Goal: Transaction & Acquisition: Register for event/course

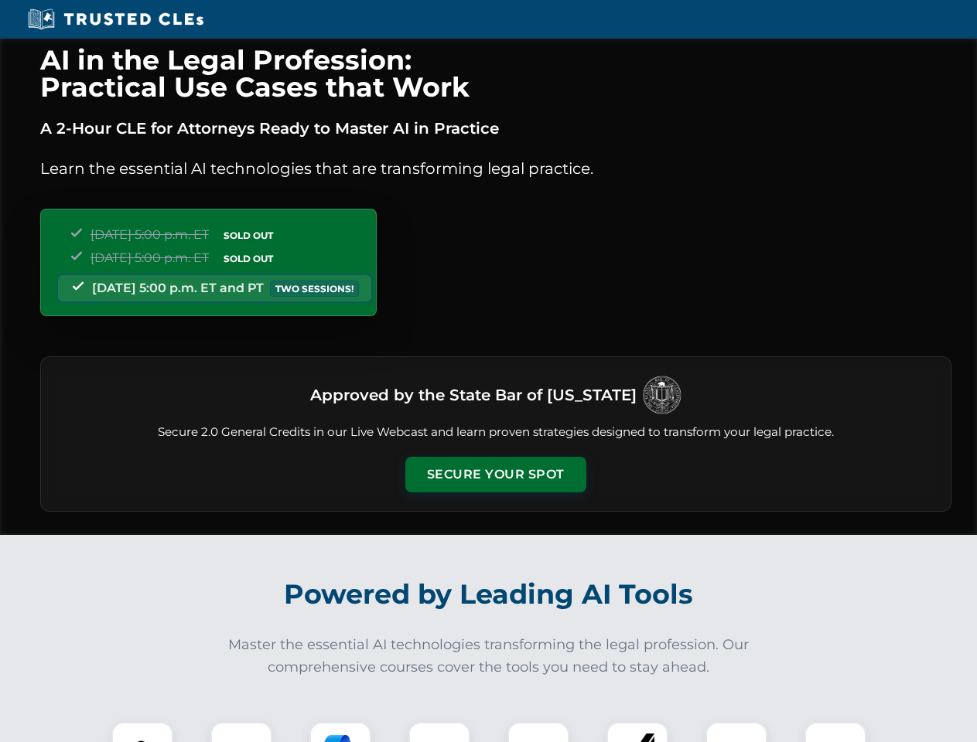
click at [495, 475] on button "Secure Your Spot" at bounding box center [495, 475] width 181 height 36
click at [142, 732] on img at bounding box center [142, 753] width 45 height 45
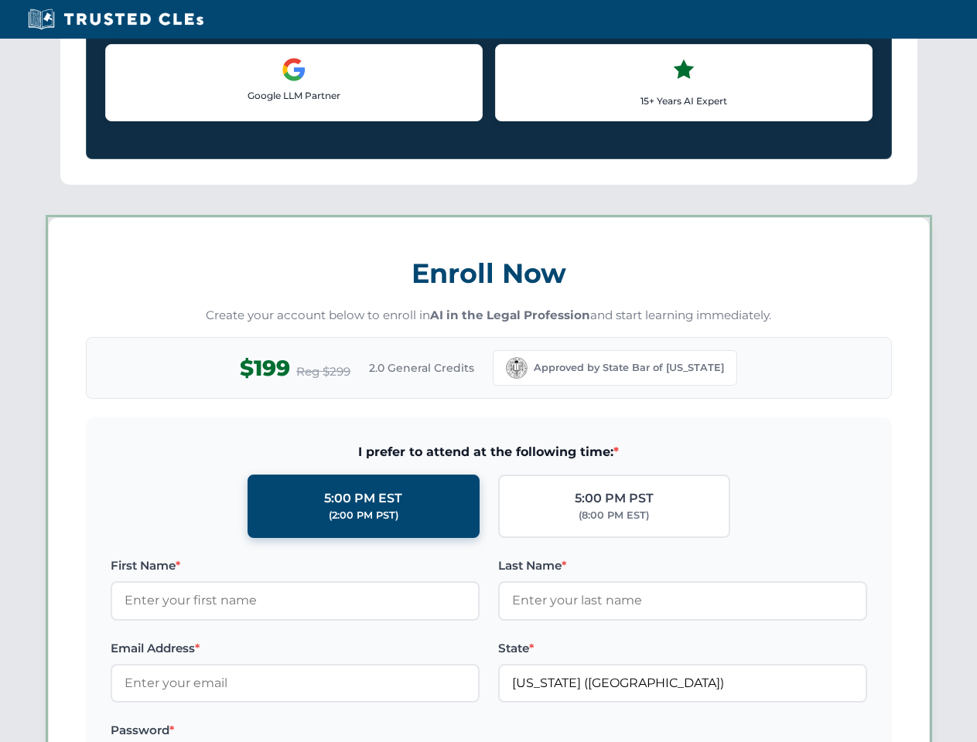
click at [340, 732] on label "Password *" at bounding box center [295, 730] width 369 height 19
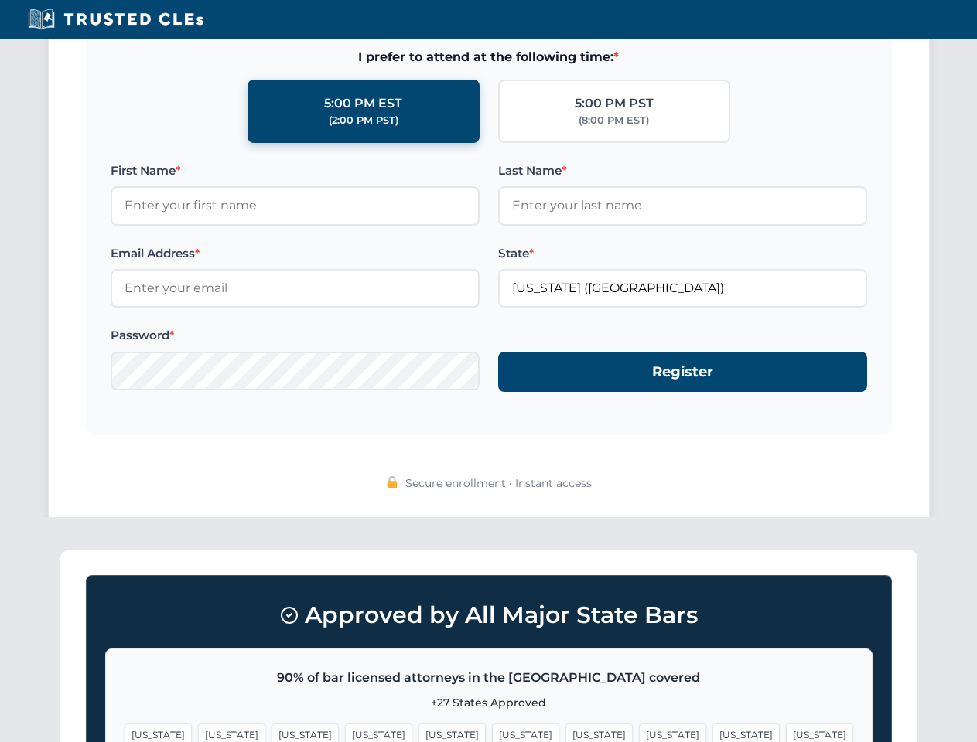
click at [712, 732] on span "[US_STATE]" at bounding box center [745, 735] width 67 height 22
